Goal: Task Accomplishment & Management: Manage account settings

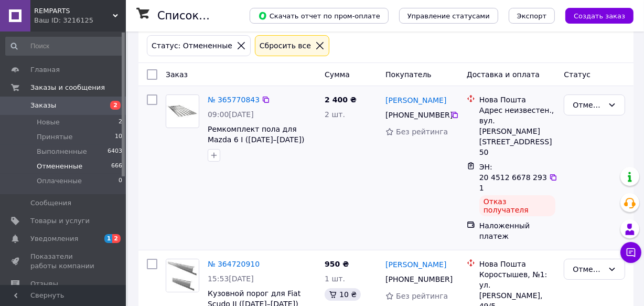
scroll to position [95, 0]
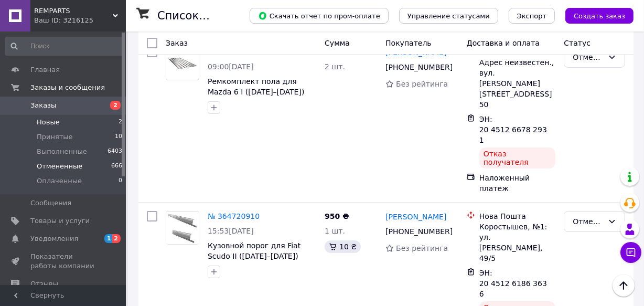
click at [86, 117] on li "Новые 2" at bounding box center [64, 122] width 128 height 15
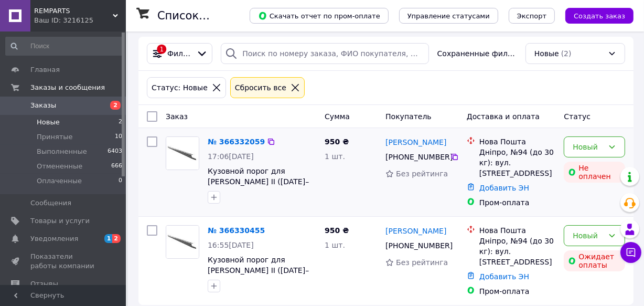
scroll to position [6, 0]
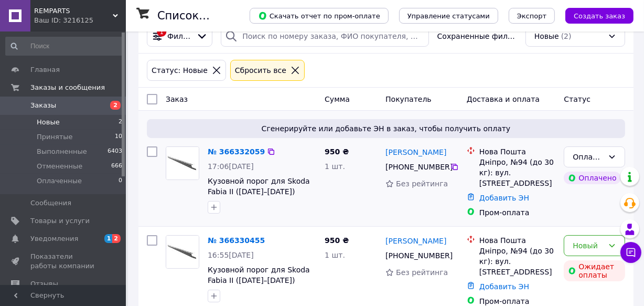
scroll to position [34, 0]
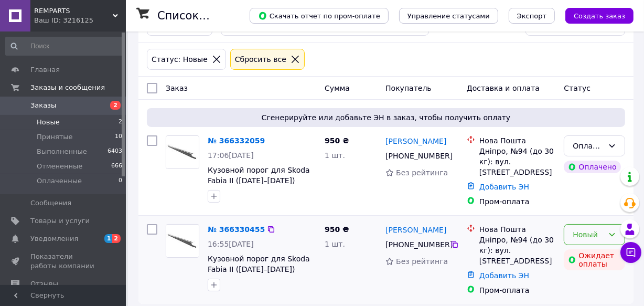
click at [603, 228] on div "Новый" at bounding box center [587, 234] width 31 height 12
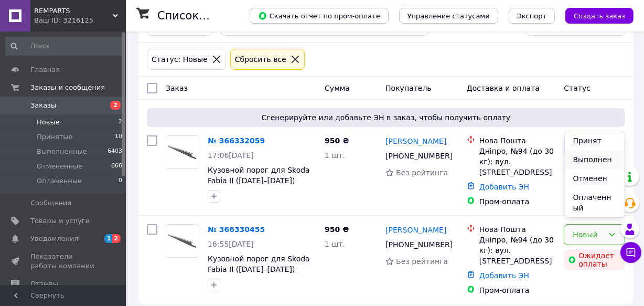
click at [585, 169] on li "Выполнен" at bounding box center [594, 159] width 60 height 19
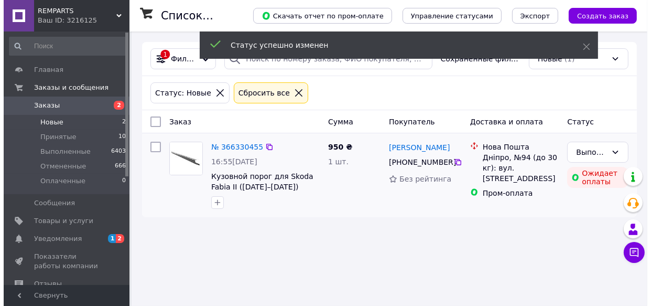
scroll to position [0, 0]
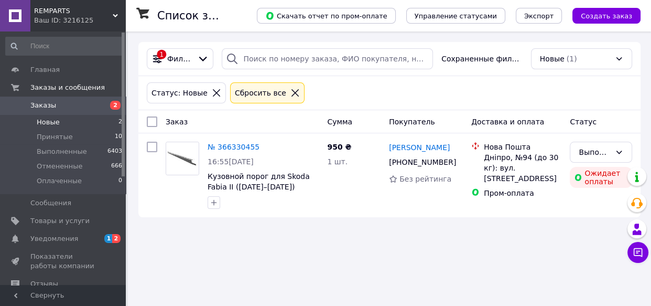
click at [73, 122] on li "Новые 2" at bounding box center [64, 122] width 128 height 15
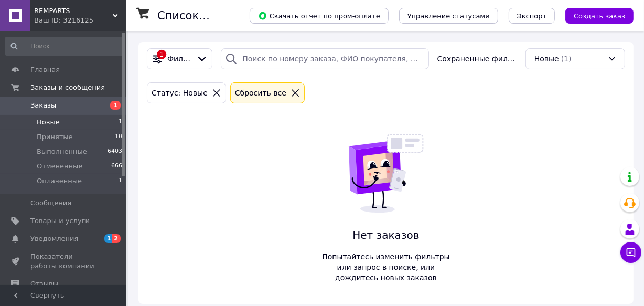
click at [56, 121] on span "Новые" at bounding box center [48, 121] width 23 height 9
click at [55, 180] on span "Оплаченные" at bounding box center [59, 180] width 45 height 9
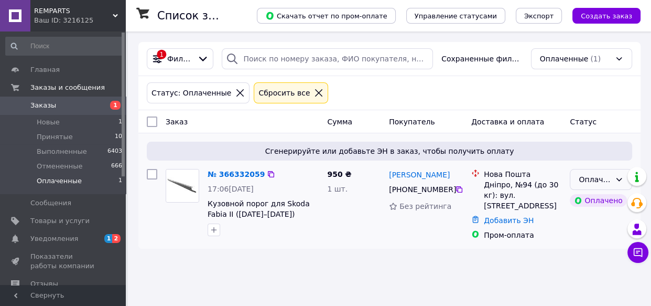
click at [595, 181] on div "Оплаченный" at bounding box center [595, 179] width 32 height 12
click at [592, 199] on li "Принят" at bounding box center [600, 201] width 61 height 19
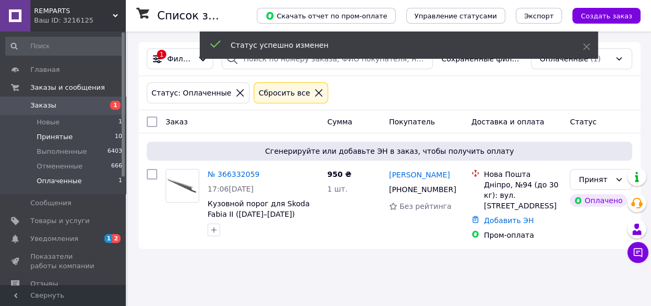
click at [68, 136] on span "Принятые" at bounding box center [55, 136] width 36 height 9
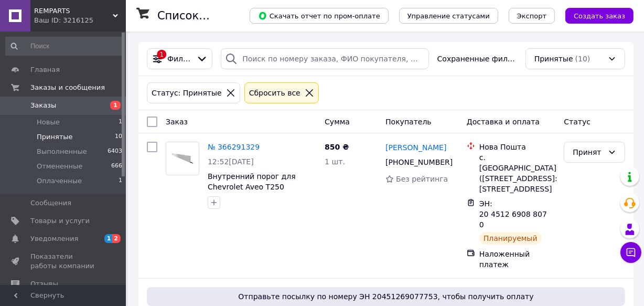
click at [52, 134] on span "Принятые" at bounding box center [55, 136] width 36 height 9
click at [53, 119] on span "Новые" at bounding box center [48, 121] width 23 height 9
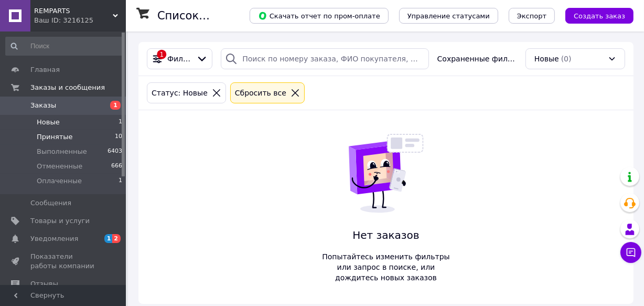
click at [62, 139] on span "Принятые" at bounding box center [55, 136] width 36 height 9
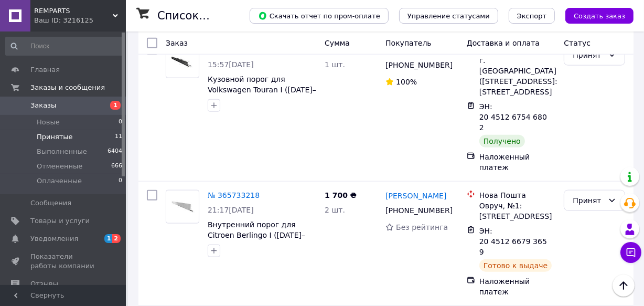
scroll to position [1095, 0]
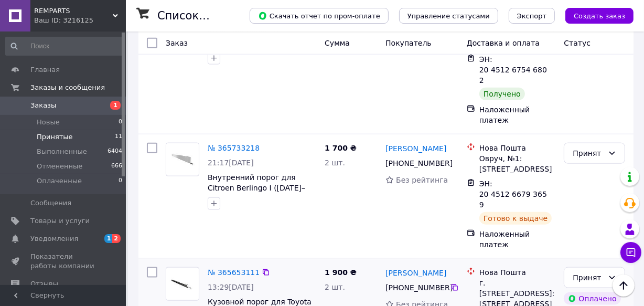
drag, startPoint x: 479, startPoint y: 178, endPoint x: 539, endPoint y: 177, distance: 59.7
copy span "20 4512 6665 9361"
